Goal: Subscribe to service/newsletter

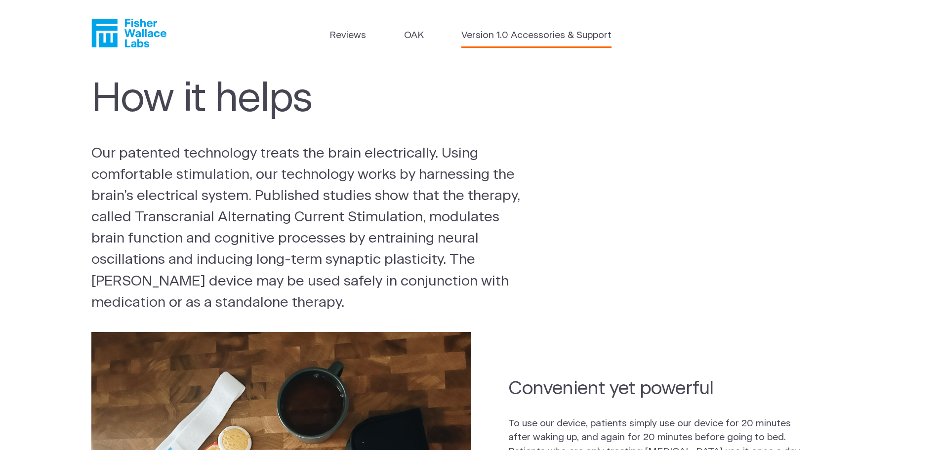
click at [525, 35] on link "Version 1.0 Accessories & Support" at bounding box center [536, 36] width 150 height 14
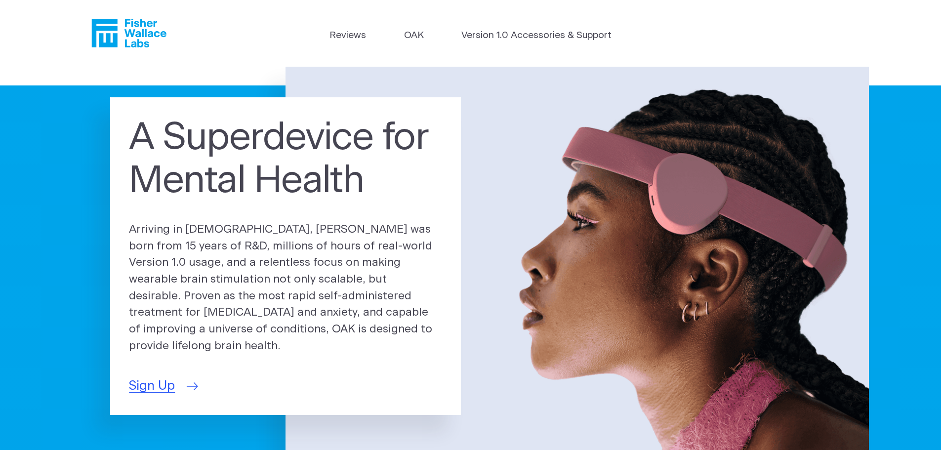
click at [163, 377] on span "Sign Up" at bounding box center [152, 385] width 46 height 19
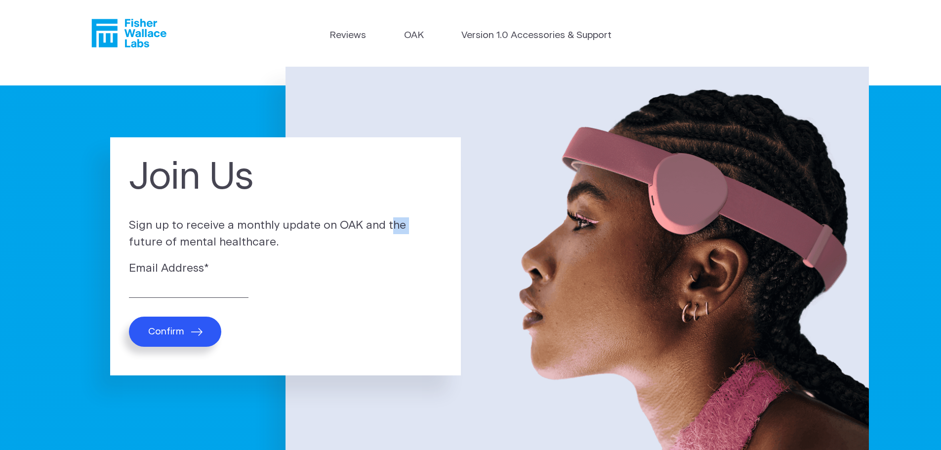
drag, startPoint x: 333, startPoint y: 227, endPoint x: 356, endPoint y: 226, distance: 23.3
click at [356, 226] on p "Sign up to receive a monthly update on OAK and the future of mental healthcare." at bounding box center [285, 233] width 313 height 33
